Goal: Transaction & Acquisition: Purchase product/service

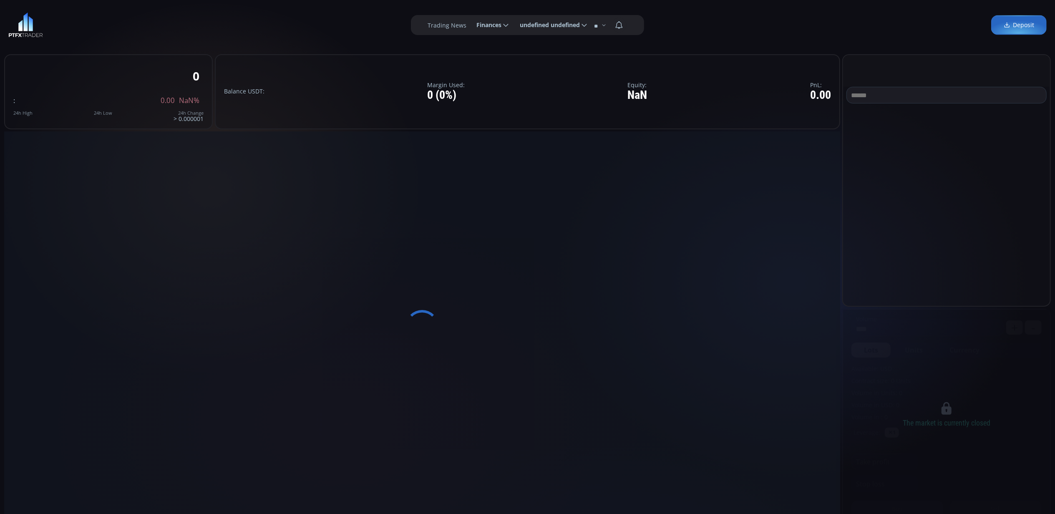
click at [26, 29] on img at bounding box center [25, 25] width 35 height 25
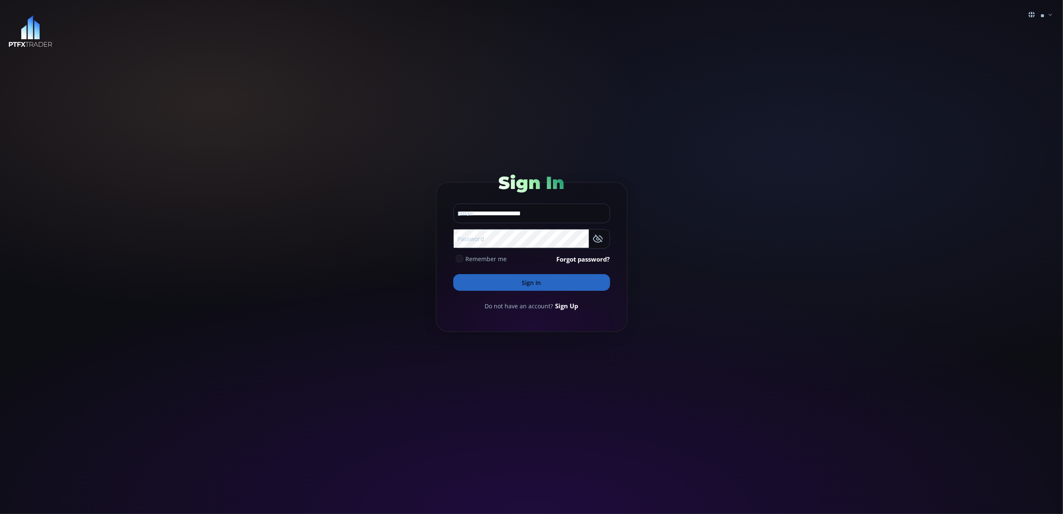
click at [528, 281] on button "Sign In" at bounding box center [531, 282] width 157 height 17
click at [526, 281] on button "Sign In" at bounding box center [531, 282] width 157 height 17
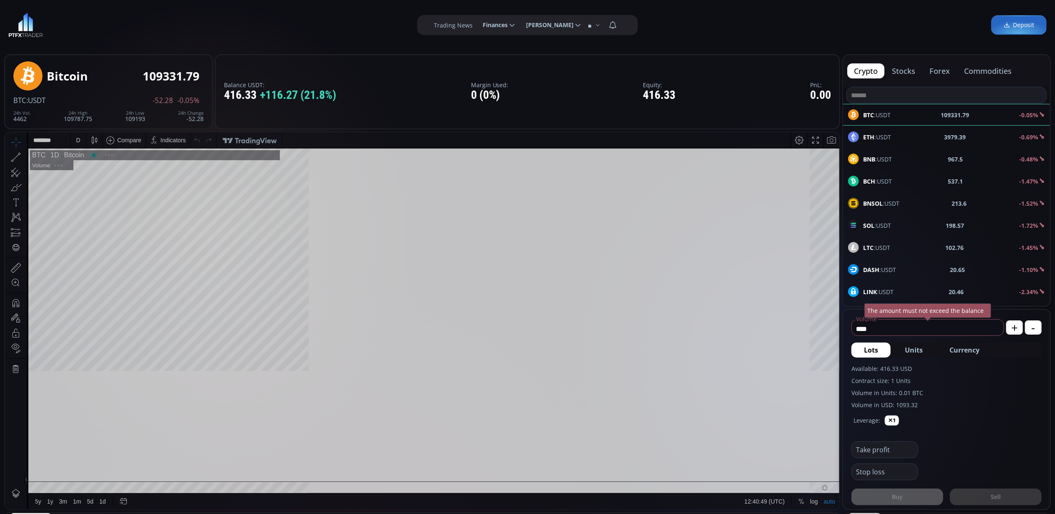
scroll to position [118, 0]
click at [973, 351] on span "Currency" at bounding box center [964, 350] width 30 height 10
type input "*********"
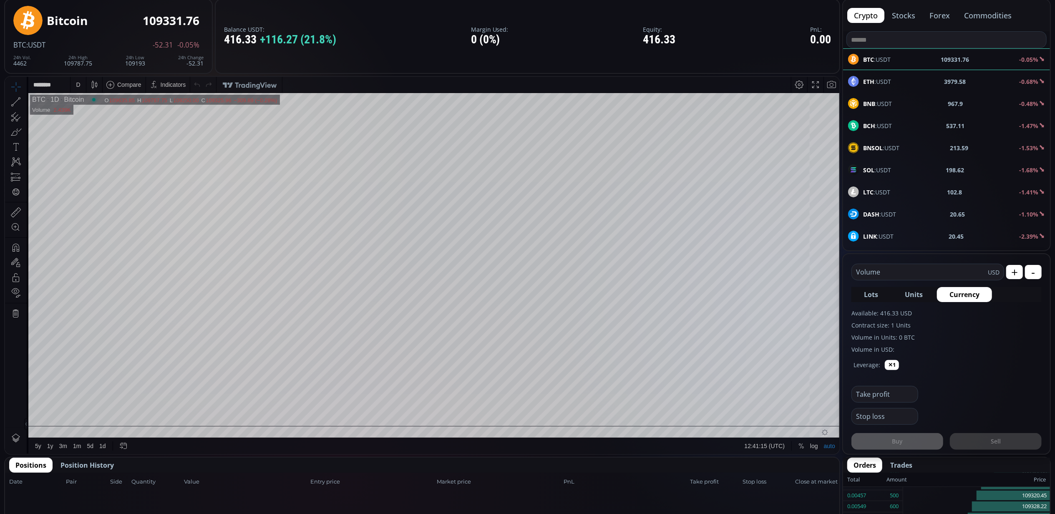
scroll to position [111, 0]
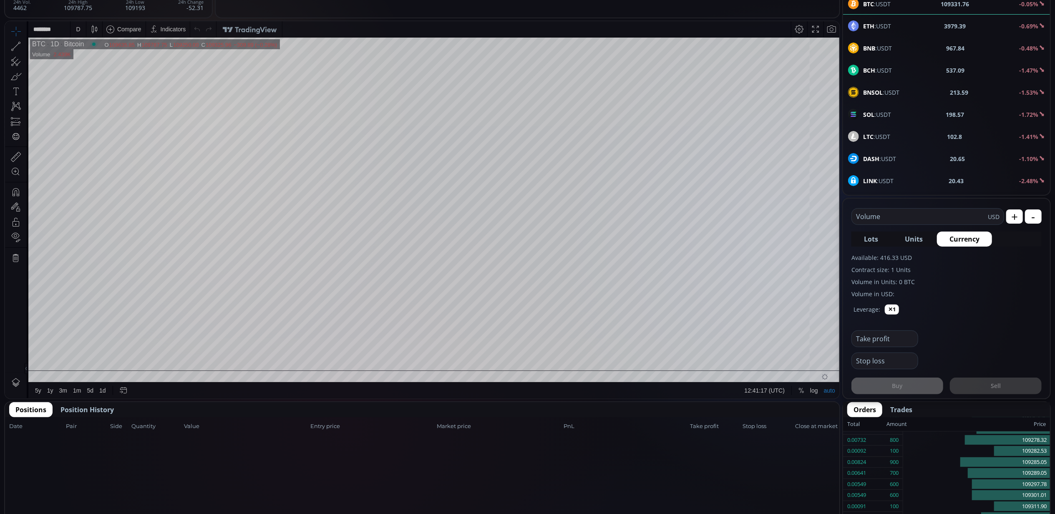
click at [107, 410] on span "Position History" at bounding box center [86, 410] width 53 height 10
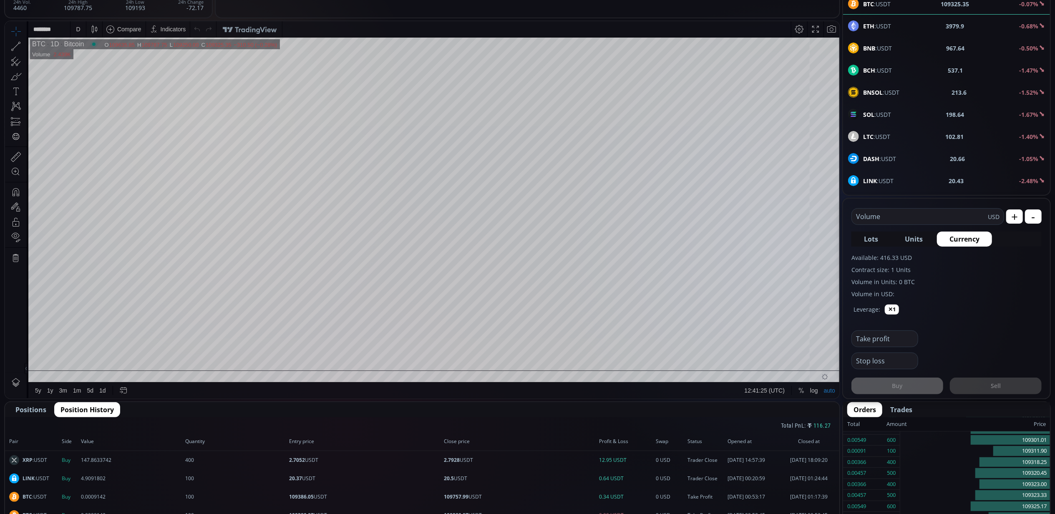
scroll to position [55, 0]
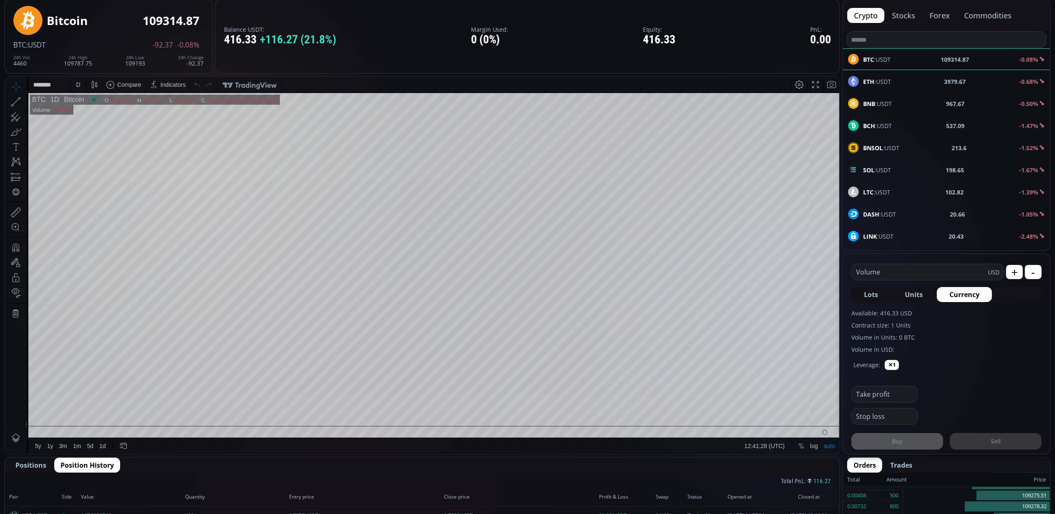
click at [81, 83] on div "D" at bounding box center [78, 84] width 7 height 16
click at [93, 126] on div "5 minutes" at bounding box center [87, 128] width 25 height 7
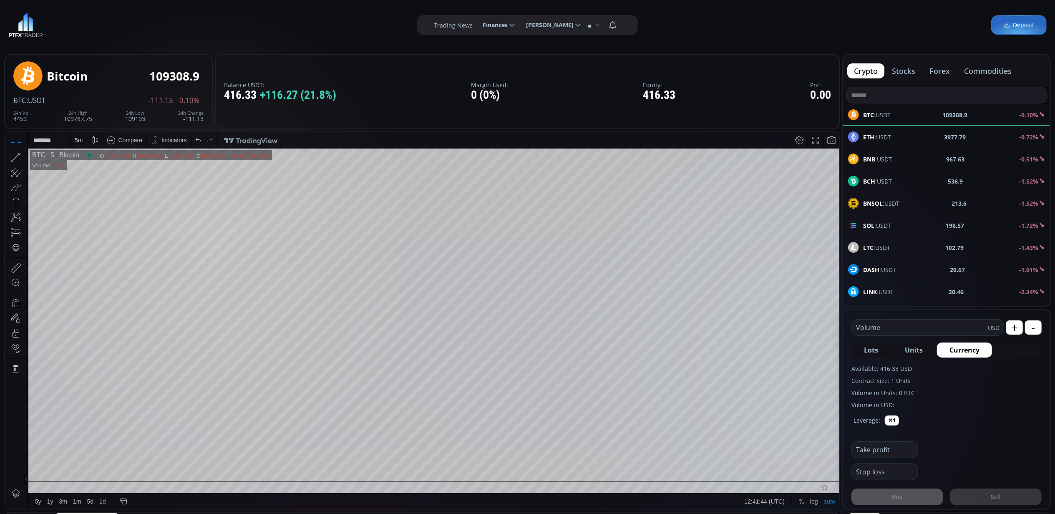
click at [888, 326] on input "text" at bounding box center [920, 327] width 136 height 16
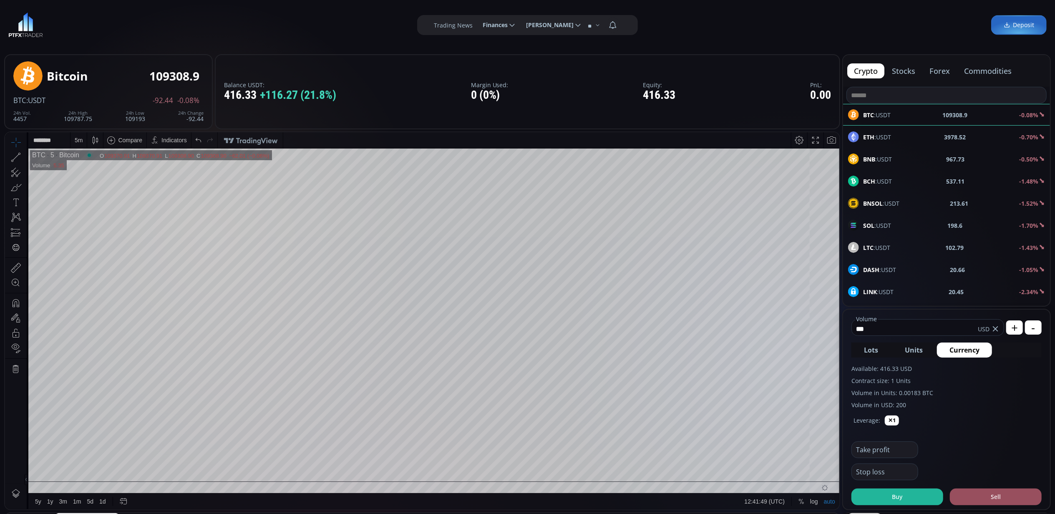
scroll to position [55, 0]
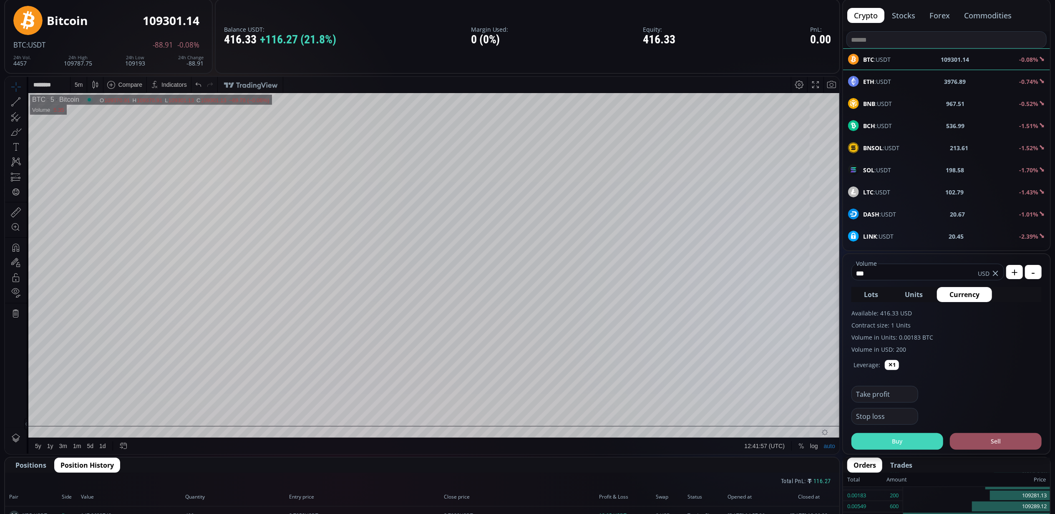
type input "***"
click at [893, 440] on button "Buy" at bounding box center [897, 441] width 92 height 17
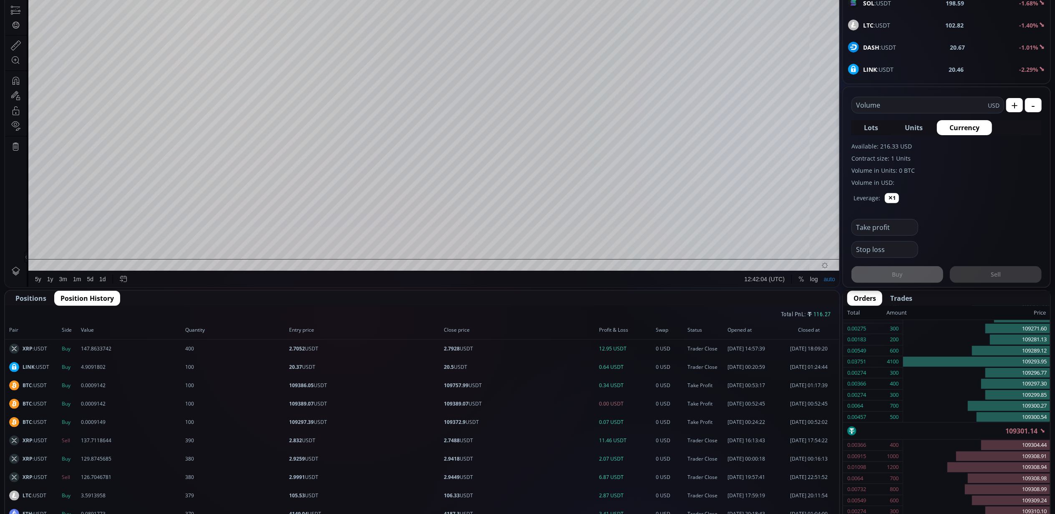
scroll to position [174, 0]
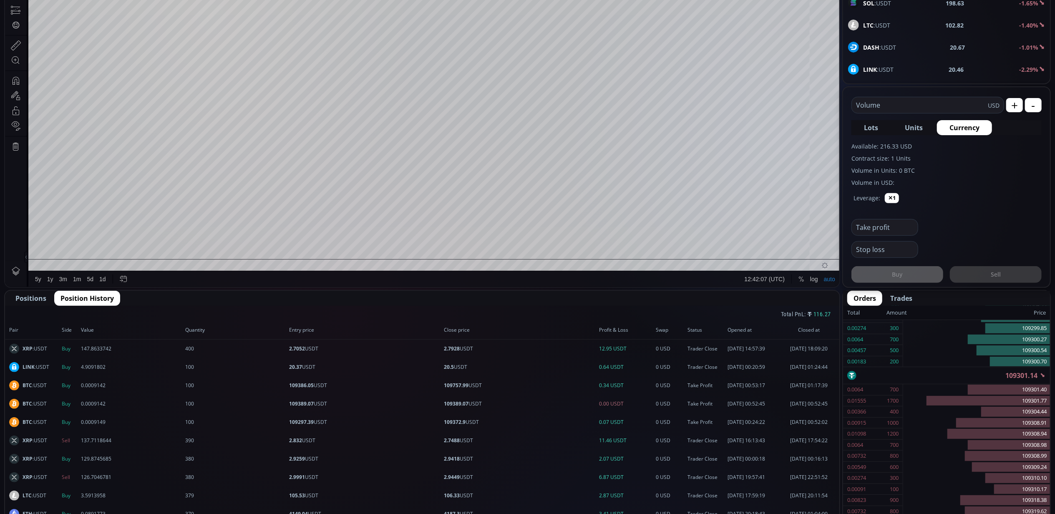
click at [27, 298] on span "Positions" at bounding box center [30, 298] width 31 height 10
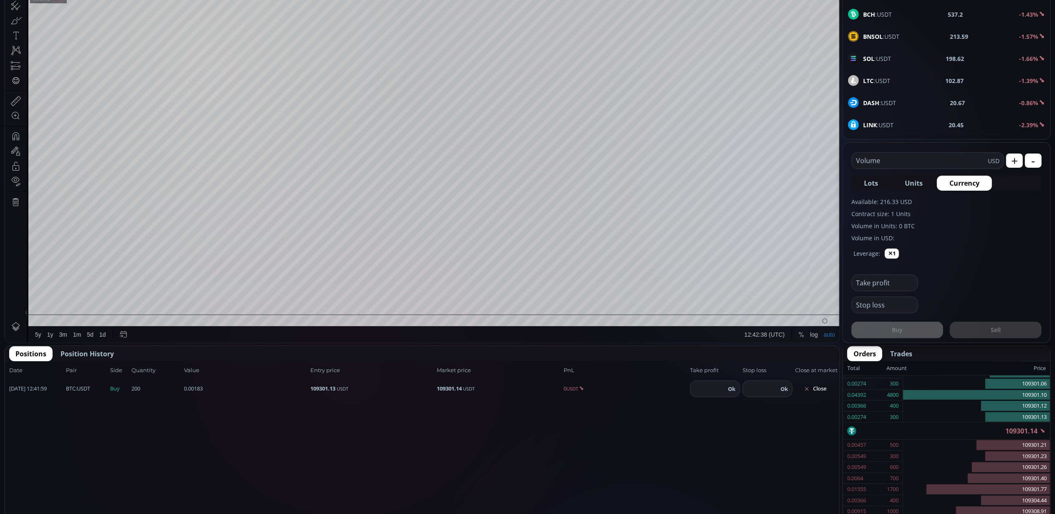
scroll to position [222, 0]
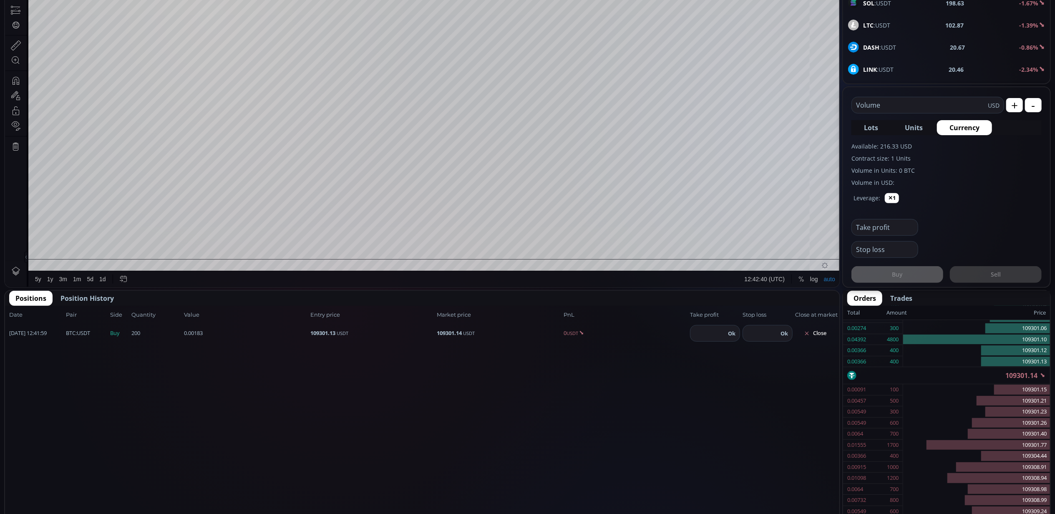
click at [714, 335] on input "number" at bounding box center [707, 333] width 35 height 16
type input "******"
click at [731, 329] on button "Ok" at bounding box center [731, 333] width 13 height 9
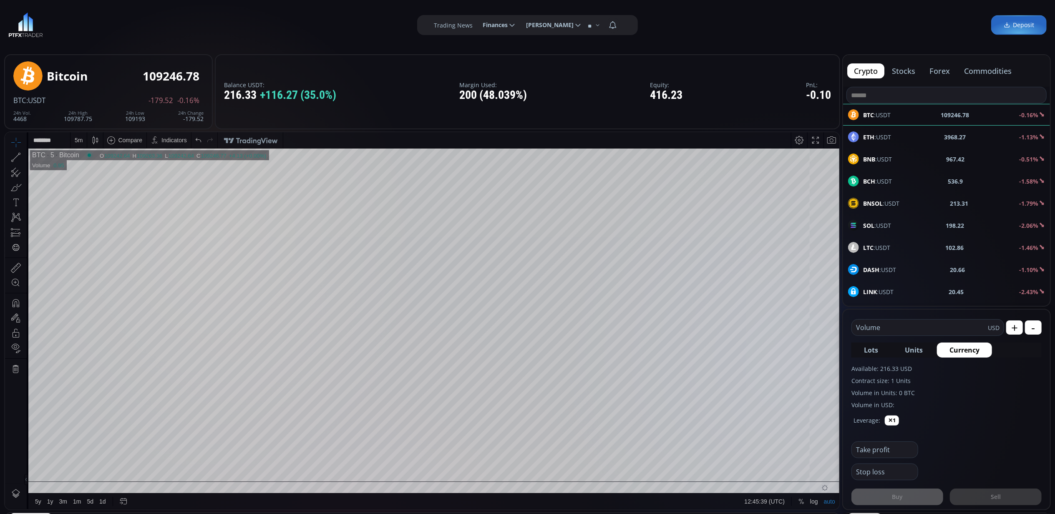
scroll to position [55, 0]
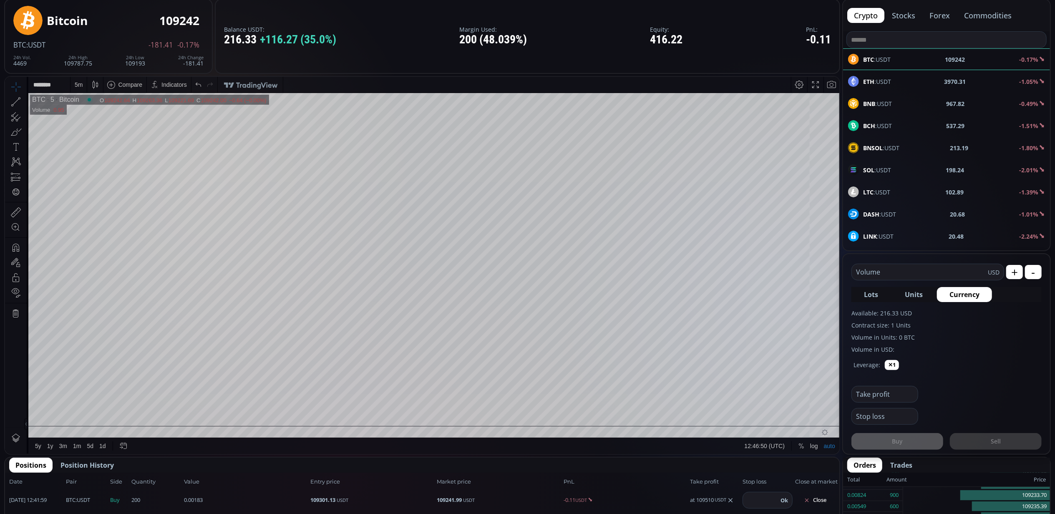
click at [83, 80] on div "5 m" at bounding box center [78, 84] width 16 height 16
click at [103, 153] on div "30 minutes" at bounding box center [89, 154] width 28 height 7
click at [81, 85] on div "30 m" at bounding box center [80, 84] width 11 height 7
click at [93, 116] on div "1 minute" at bounding box center [86, 114] width 23 height 7
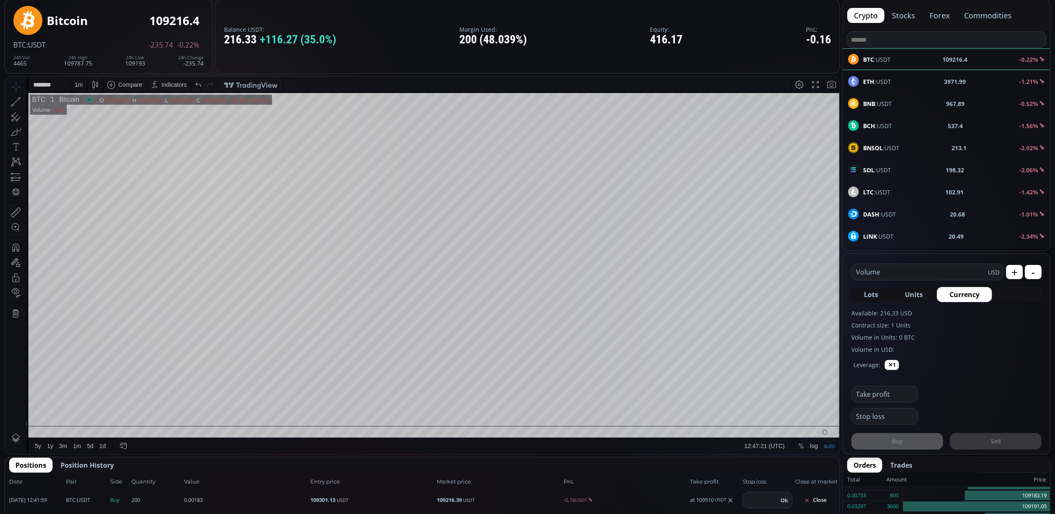
scroll to position [0, 0]
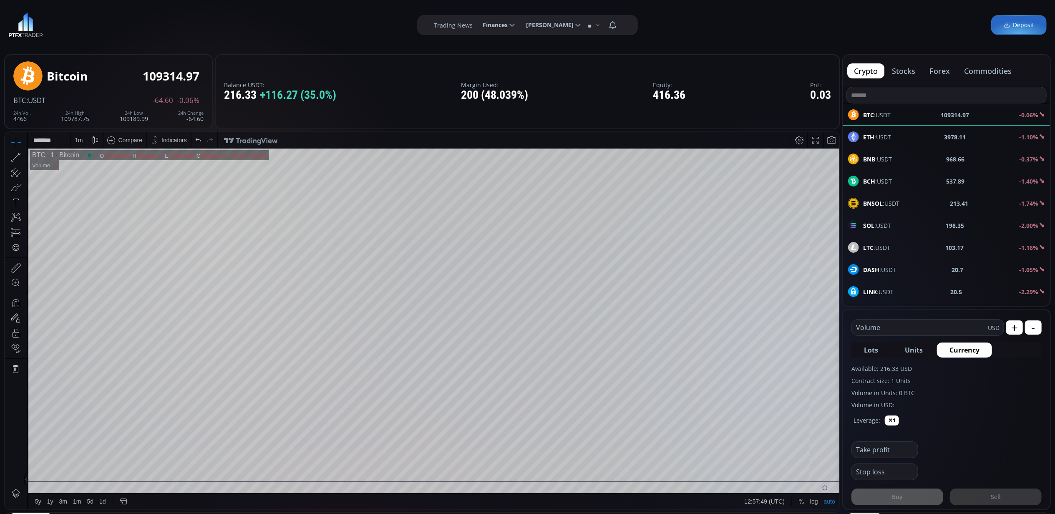
scroll to position [118, 0]
